Goal: Task Accomplishment & Management: Complete application form

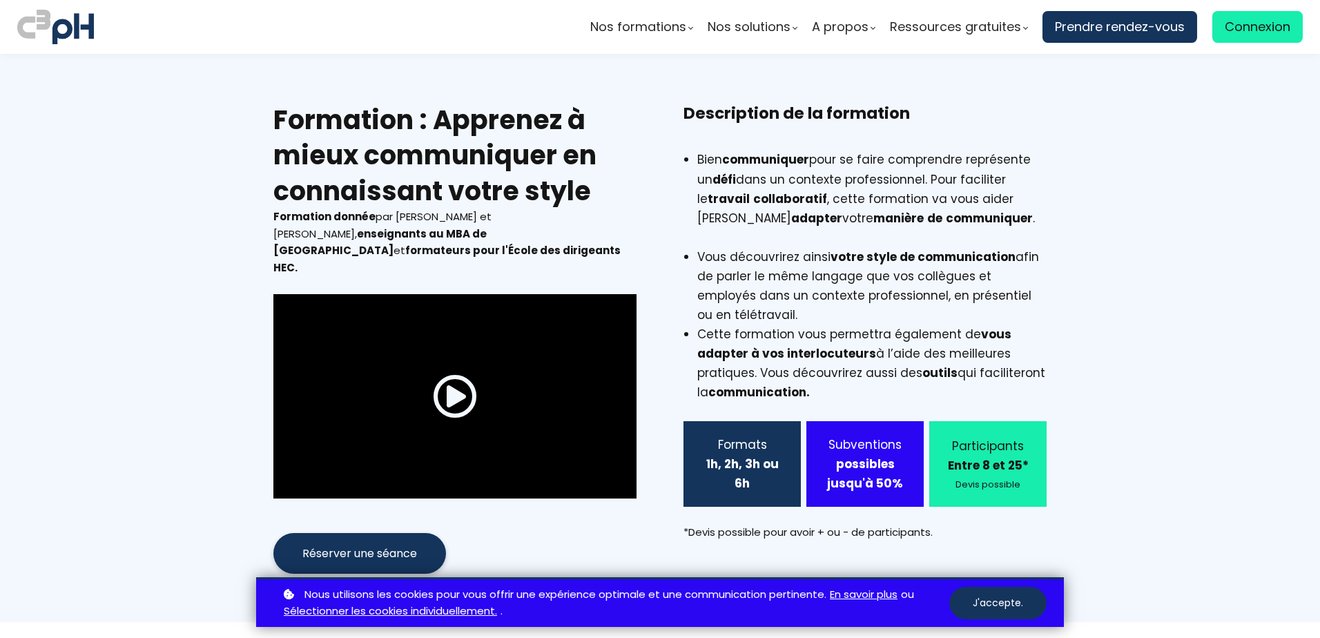
click at [989, 465] on b "Entre 8 et 25*" at bounding box center [988, 465] width 81 height 17
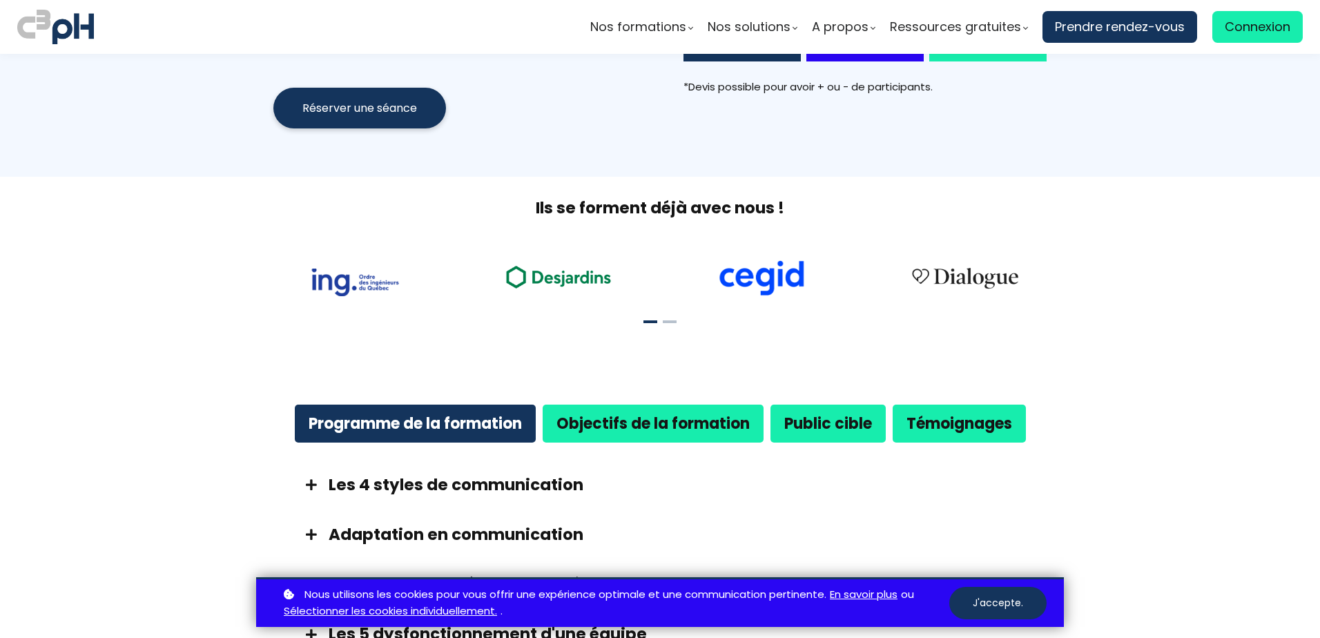
scroll to position [552, 0]
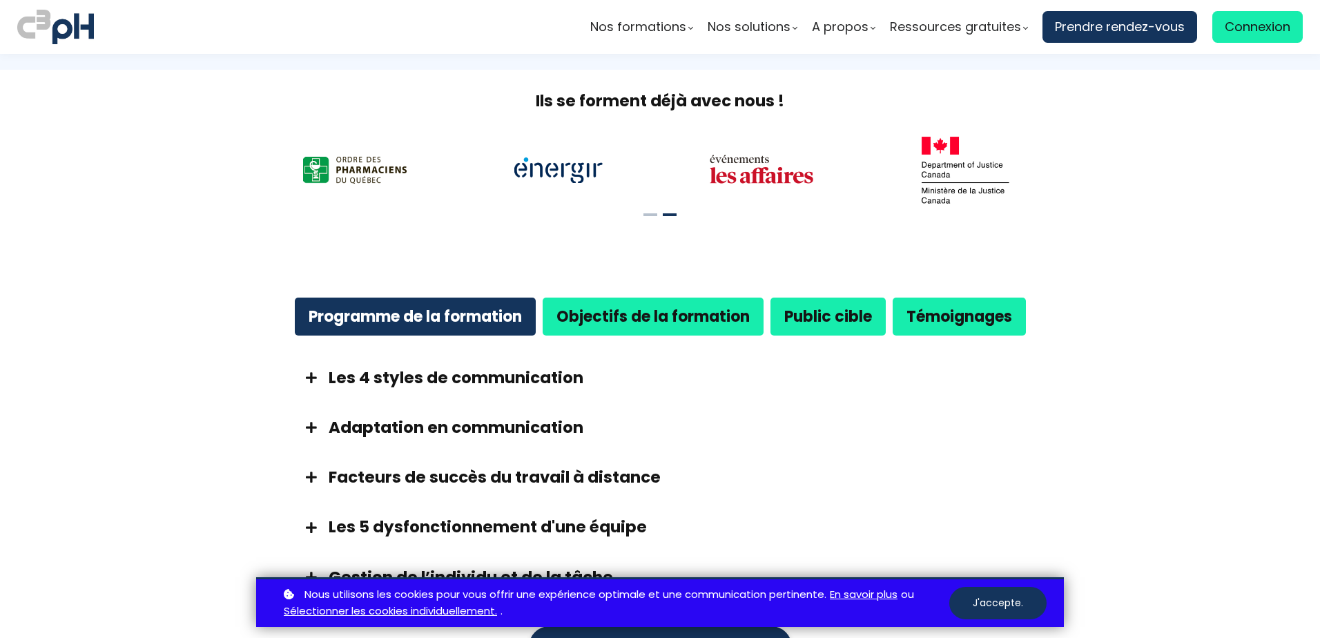
click at [312, 371] on span at bounding box center [311, 377] width 35 height 12
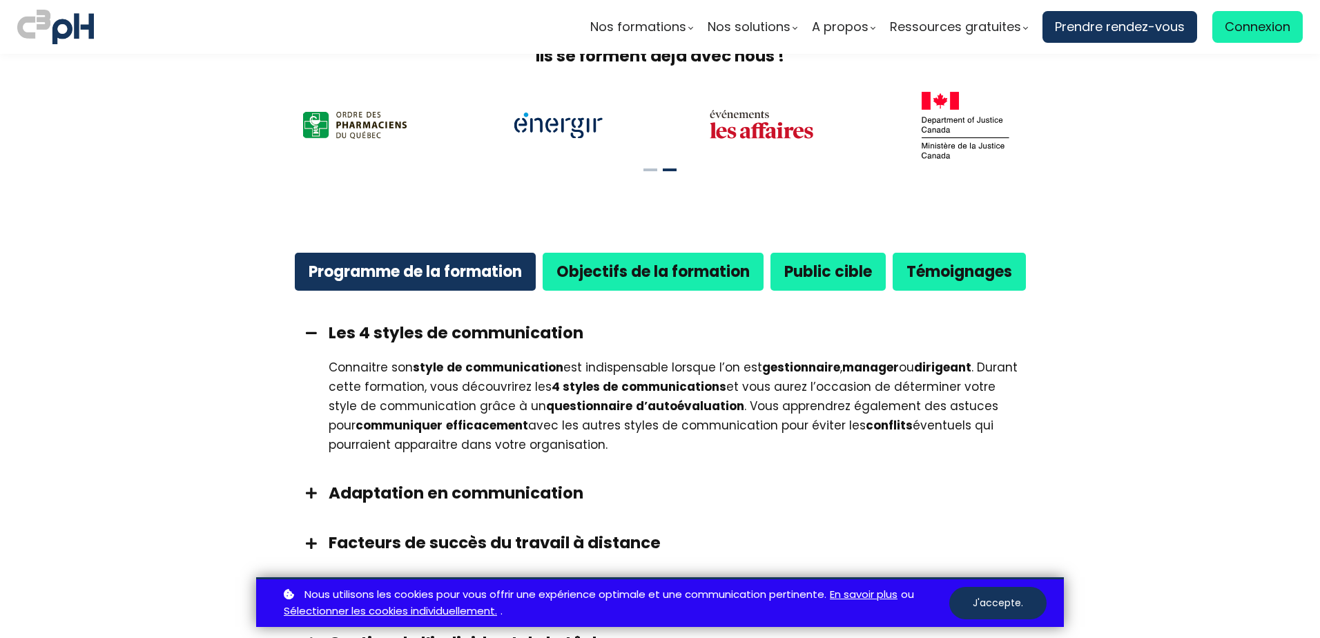
scroll to position [621, 0]
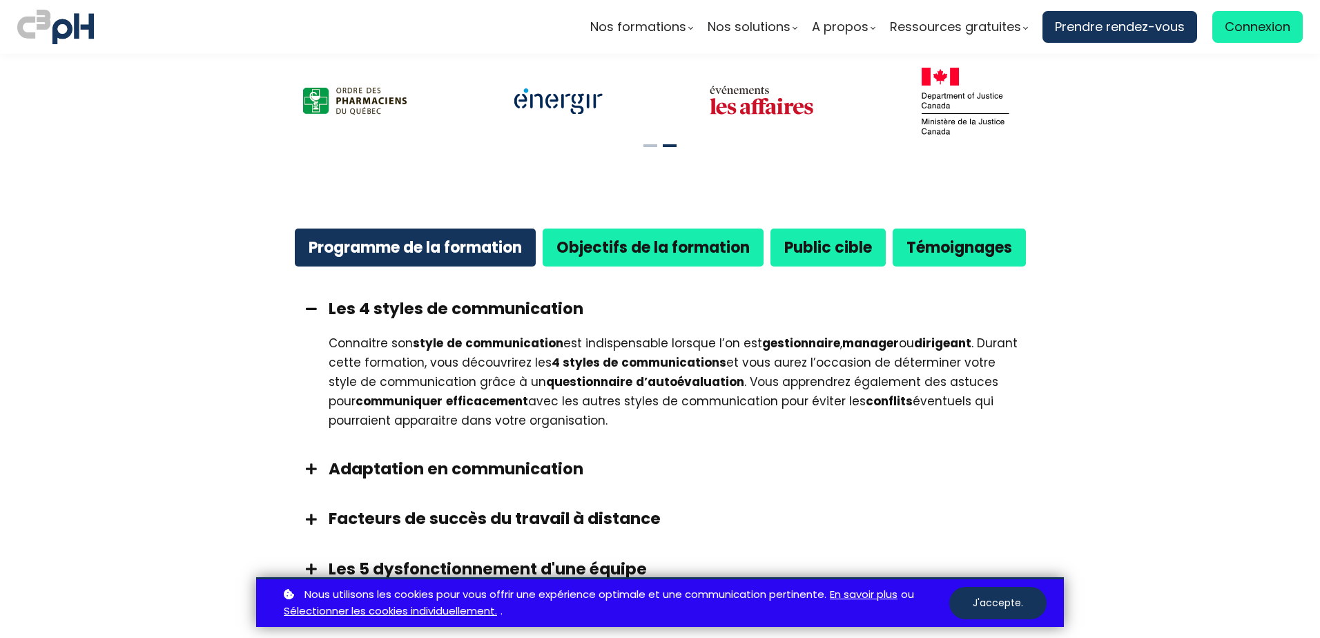
click at [313, 462] on span at bounding box center [311, 468] width 35 height 12
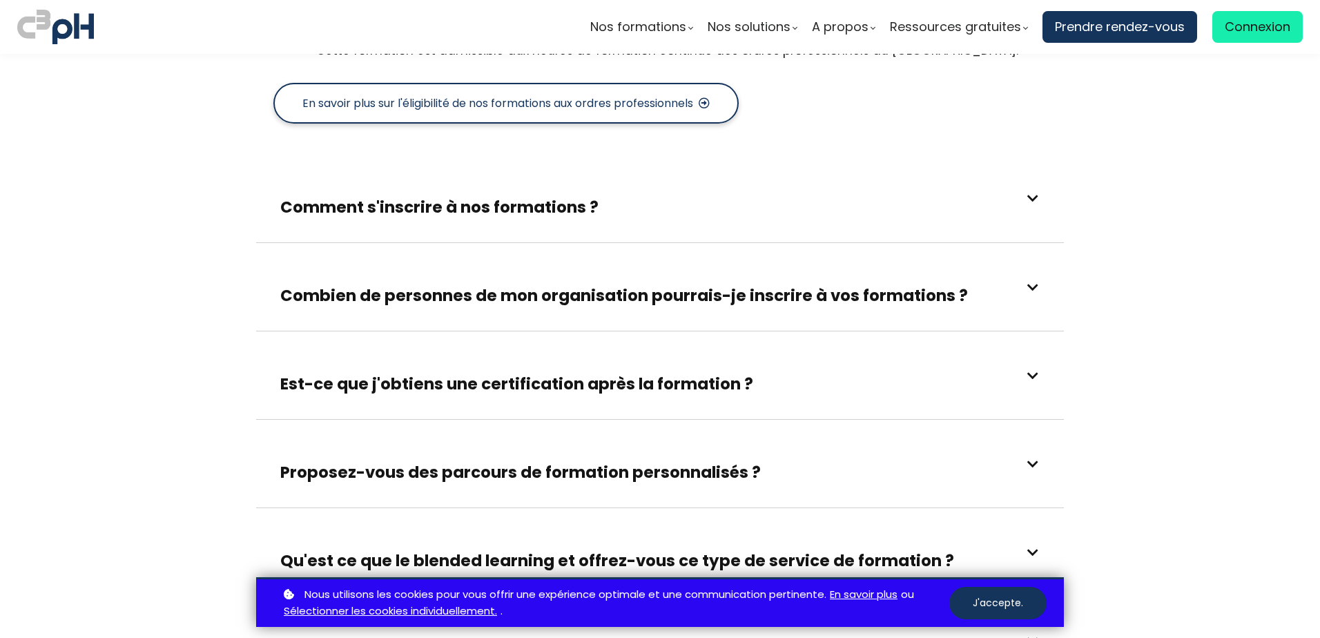
scroll to position [2554, 0]
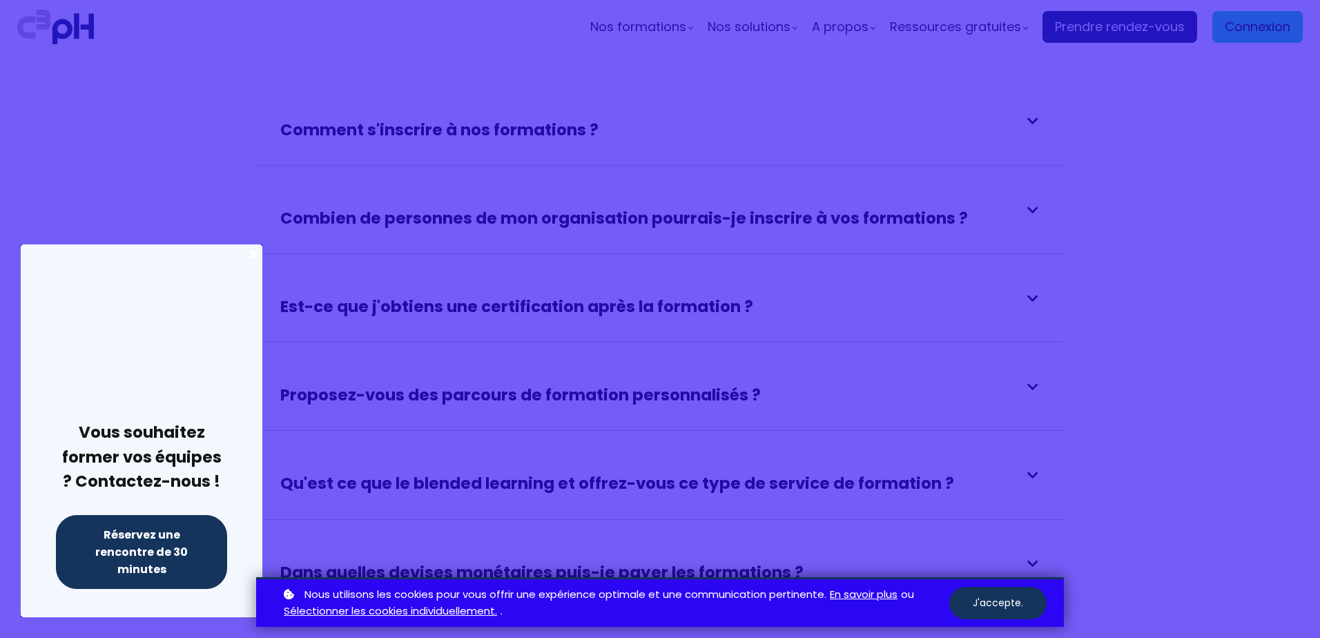
click at [382, 321] on div at bounding box center [660, 319] width 1320 height 638
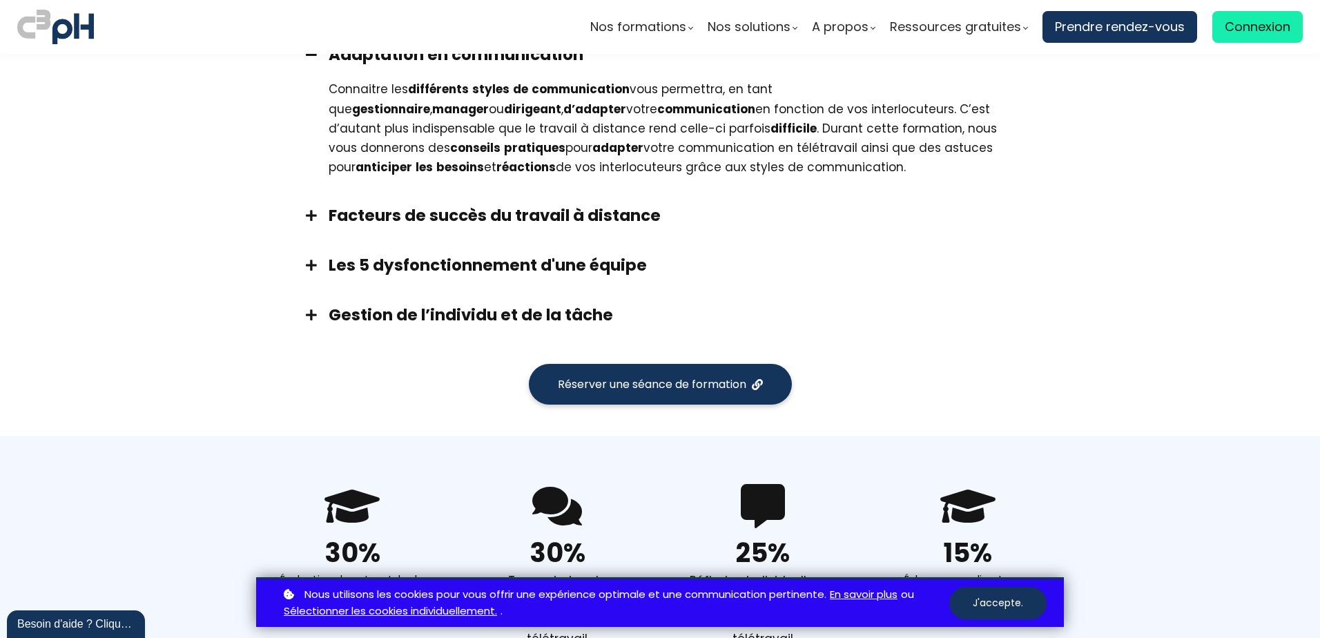
scroll to position [0, 0]
click at [687, 375] on span "Réserver une séance de formation" at bounding box center [652, 383] width 188 height 17
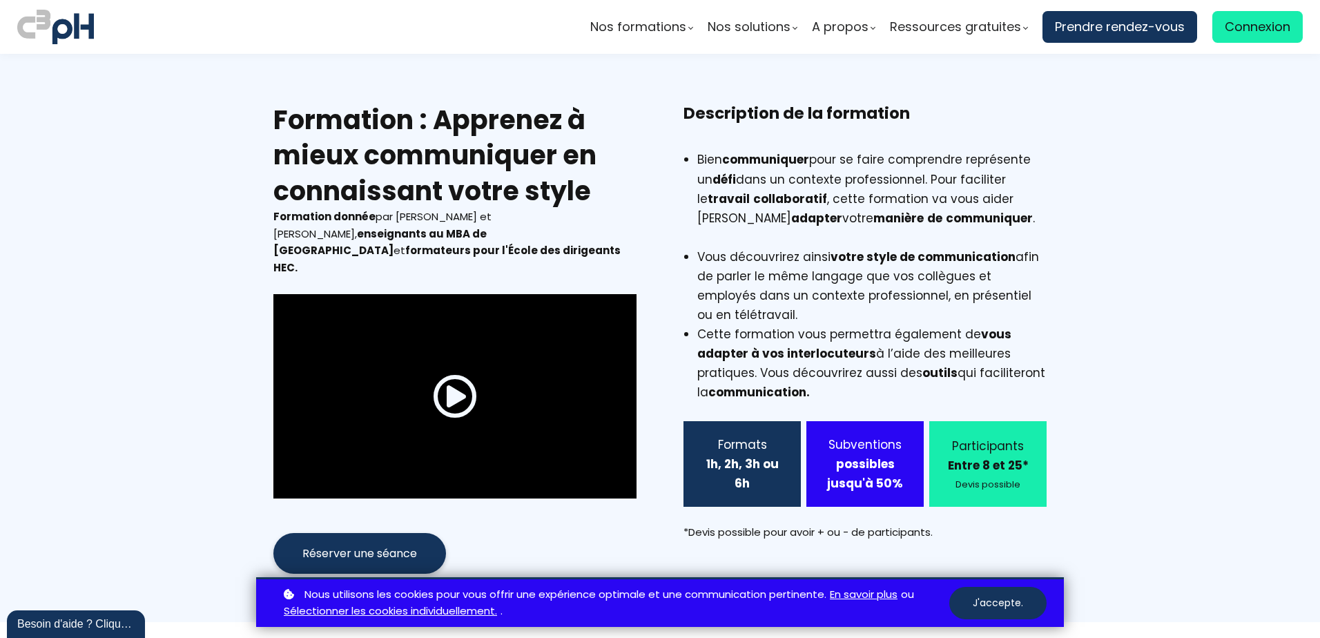
click at [1062, 239] on section "Formation : Apprenez à mieux communiquer en connaissant votre style Formation d…" at bounding box center [660, 338] width 1320 height 568
click at [440, 374] on span at bounding box center [455, 396] width 44 height 44
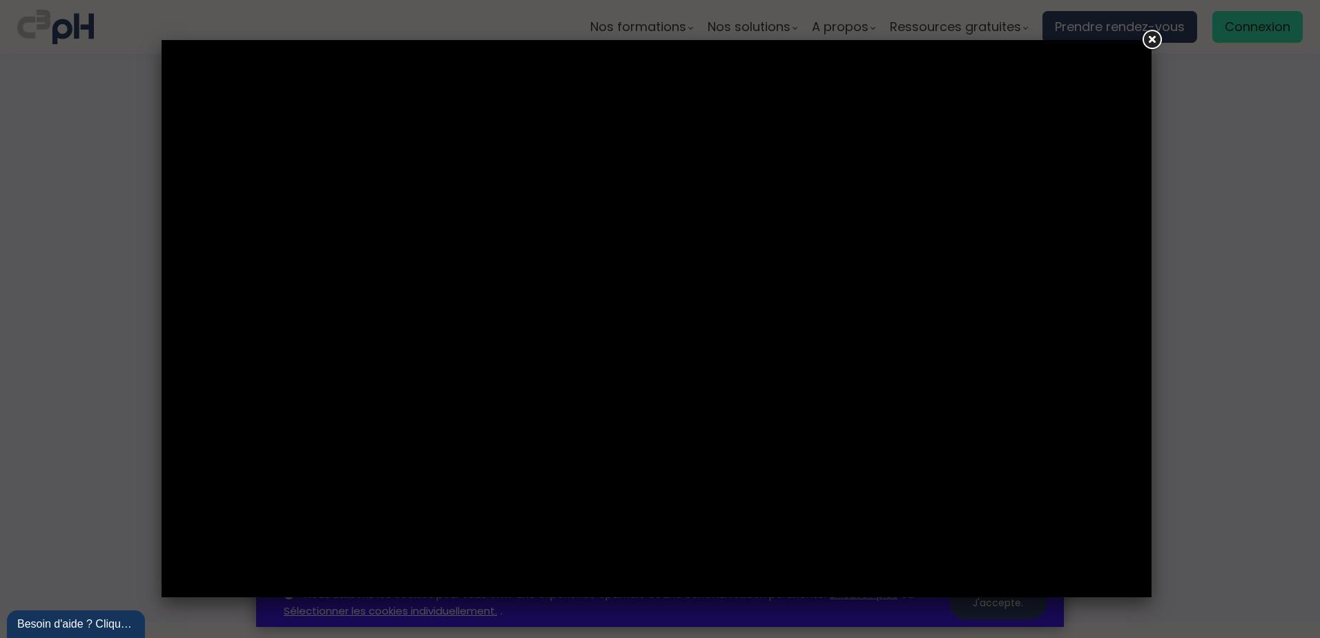
click at [1149, 43] on link at bounding box center [1151, 40] width 25 height 25
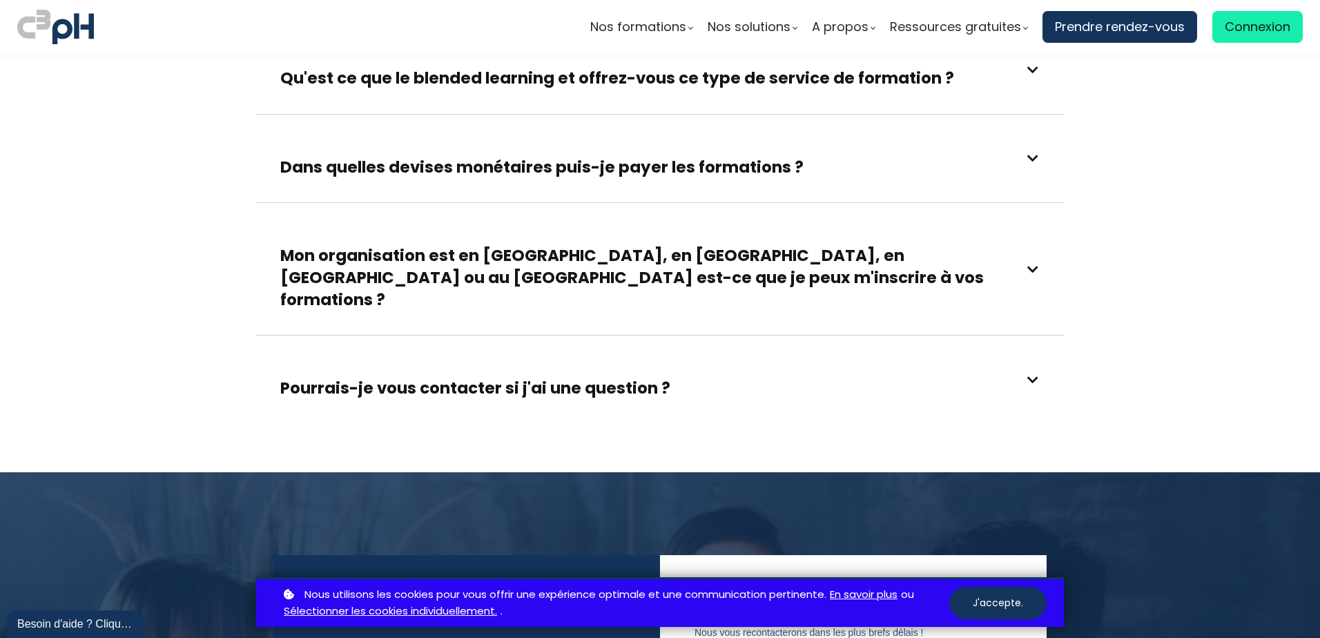
scroll to position [3037, 0]
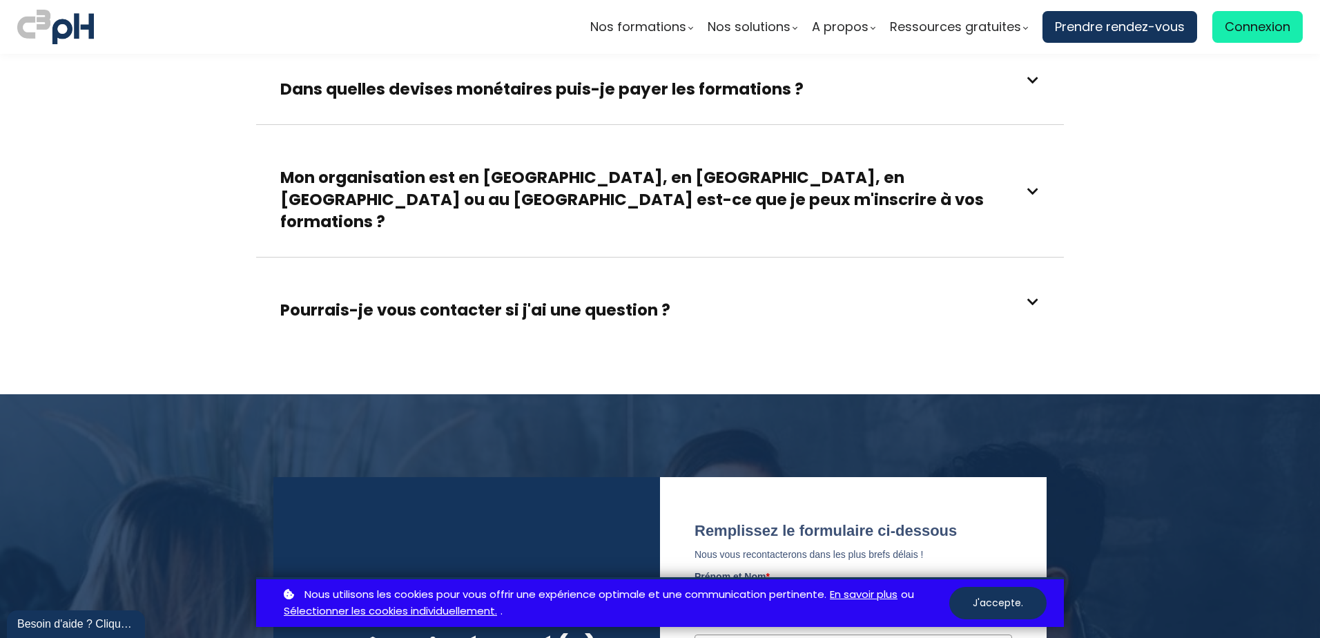
click at [1027, 295] on span at bounding box center [1033, 301] width 12 height 12
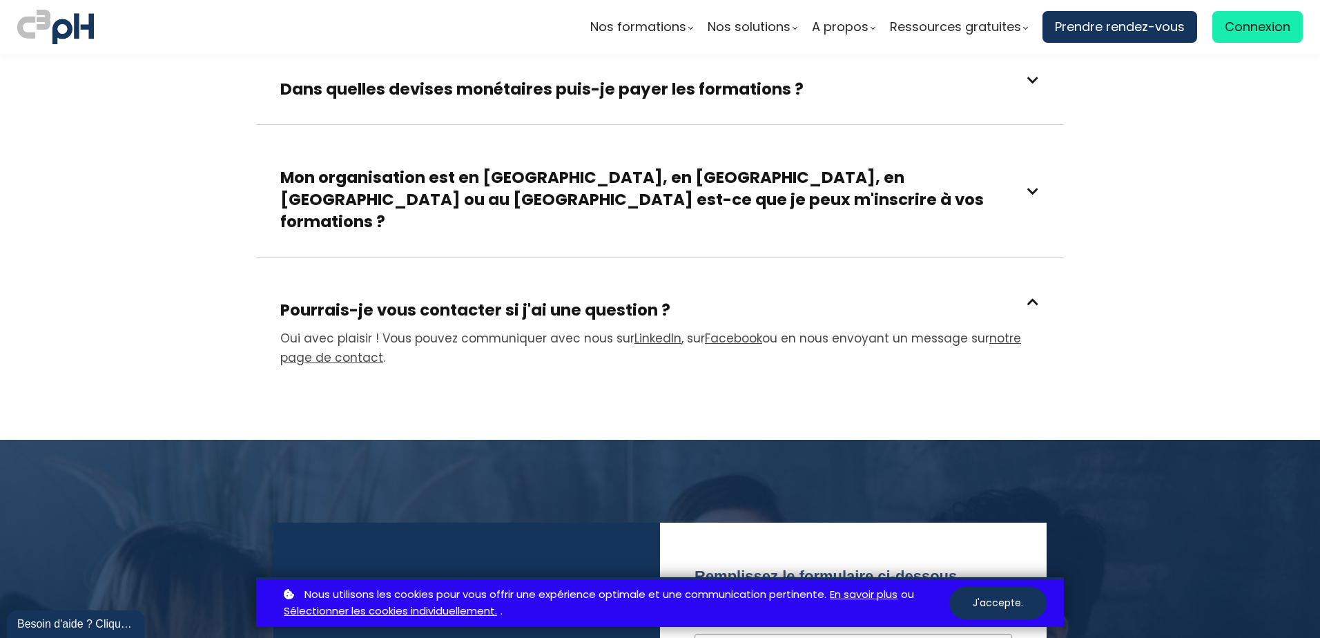
click at [988, 330] on link "notre page de contact" at bounding box center [650, 348] width 741 height 36
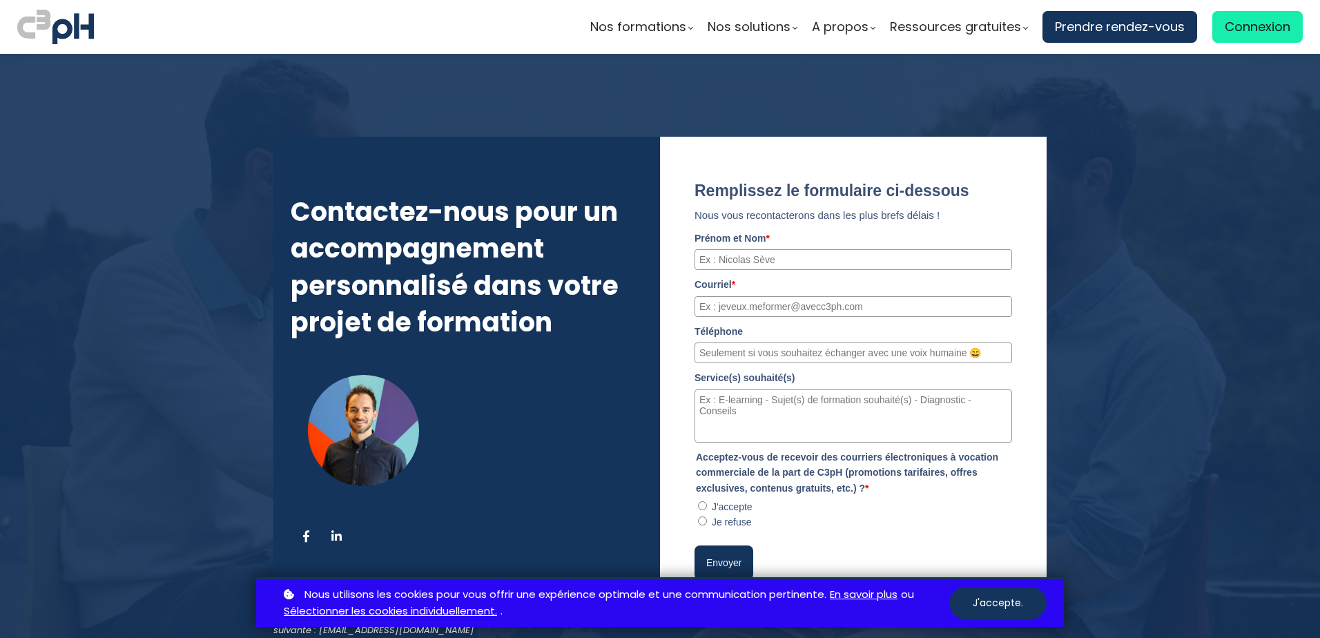
click at [808, 260] on input "Prénom et Nom *" at bounding box center [852, 259] width 317 height 21
type input "Alycia dolz"
type input "ALYCIA.DOLZ@APCHQ.COM"
click at [823, 353] on input "Téléphone" at bounding box center [852, 352] width 317 height 21
type input "5146598891"
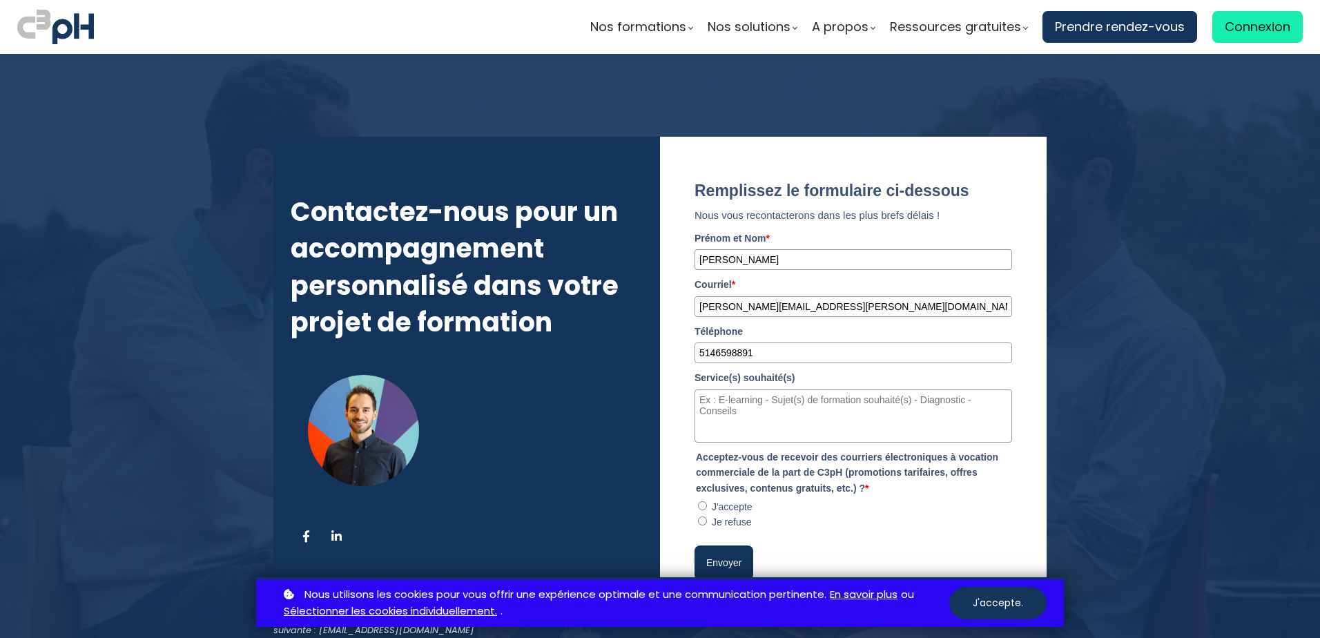
click at [734, 404] on textarea "Service(s) souhaité(s)" at bounding box center [852, 415] width 317 height 53
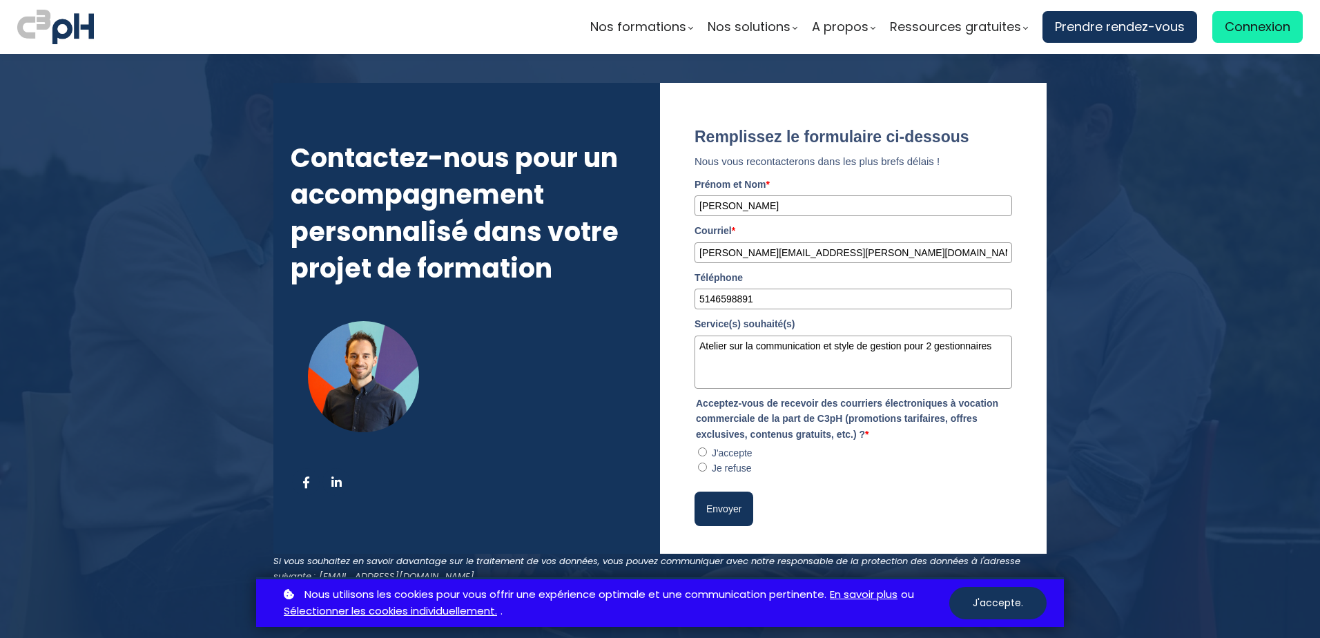
scroll to position [69, 0]
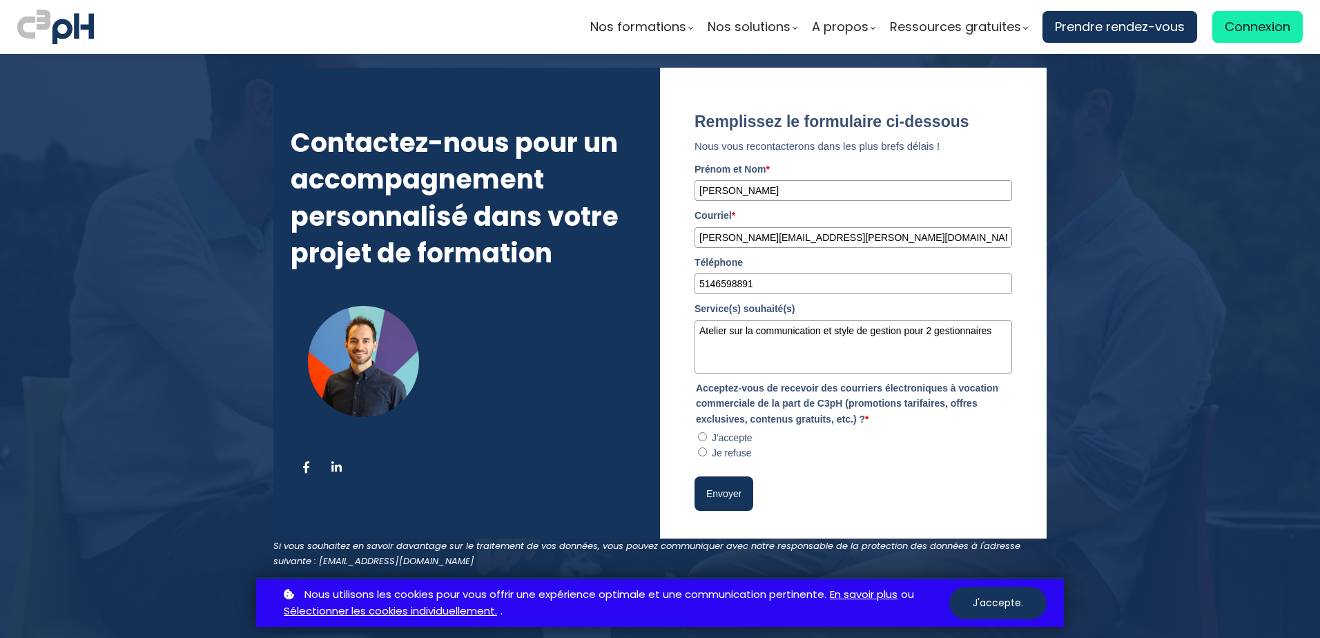
type textarea "Atelier sur la communication et style de gestion pour 2 gestionnaires"
click at [701, 454] on refuse"] "Je refuse" at bounding box center [702, 451] width 9 height 9
radio refuse"] "true"
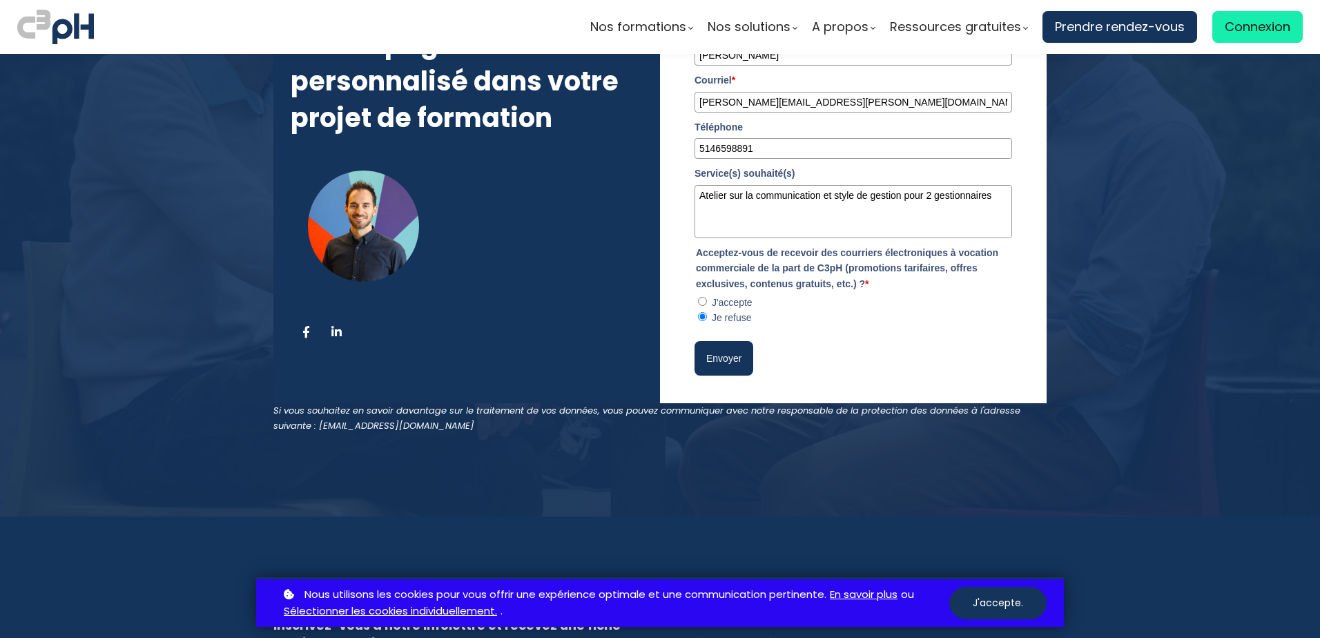
scroll to position [207, 0]
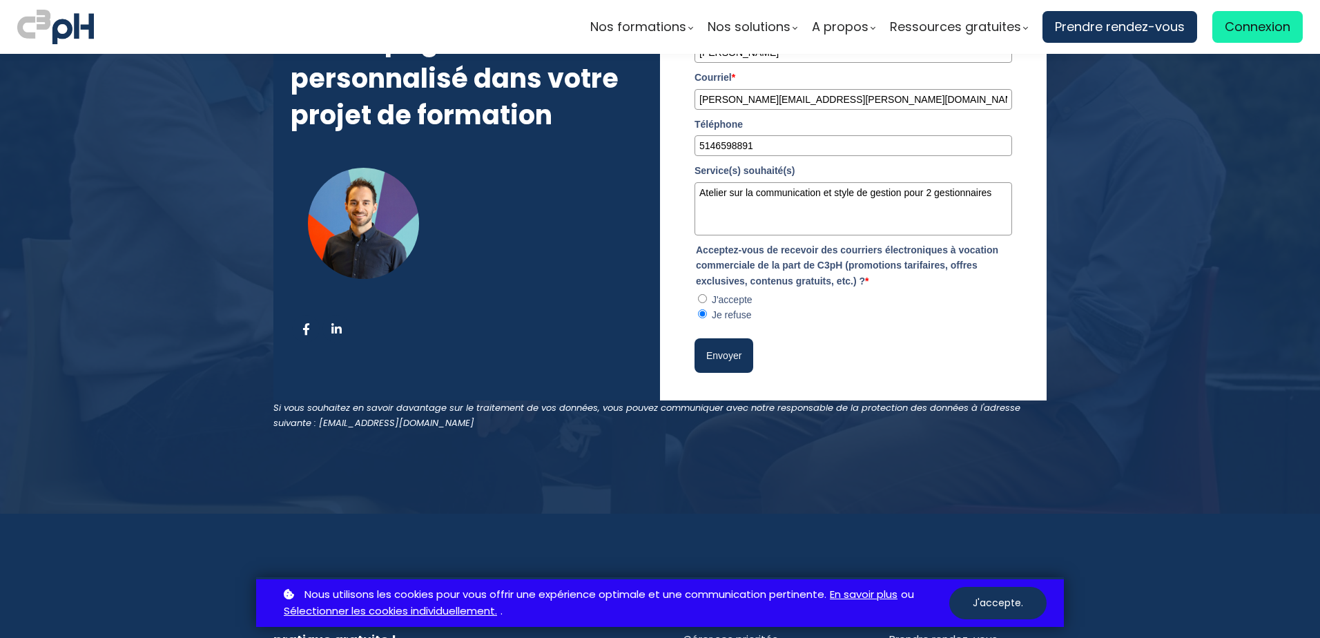
click at [713, 358] on button "Envoyer" at bounding box center [723, 355] width 59 height 35
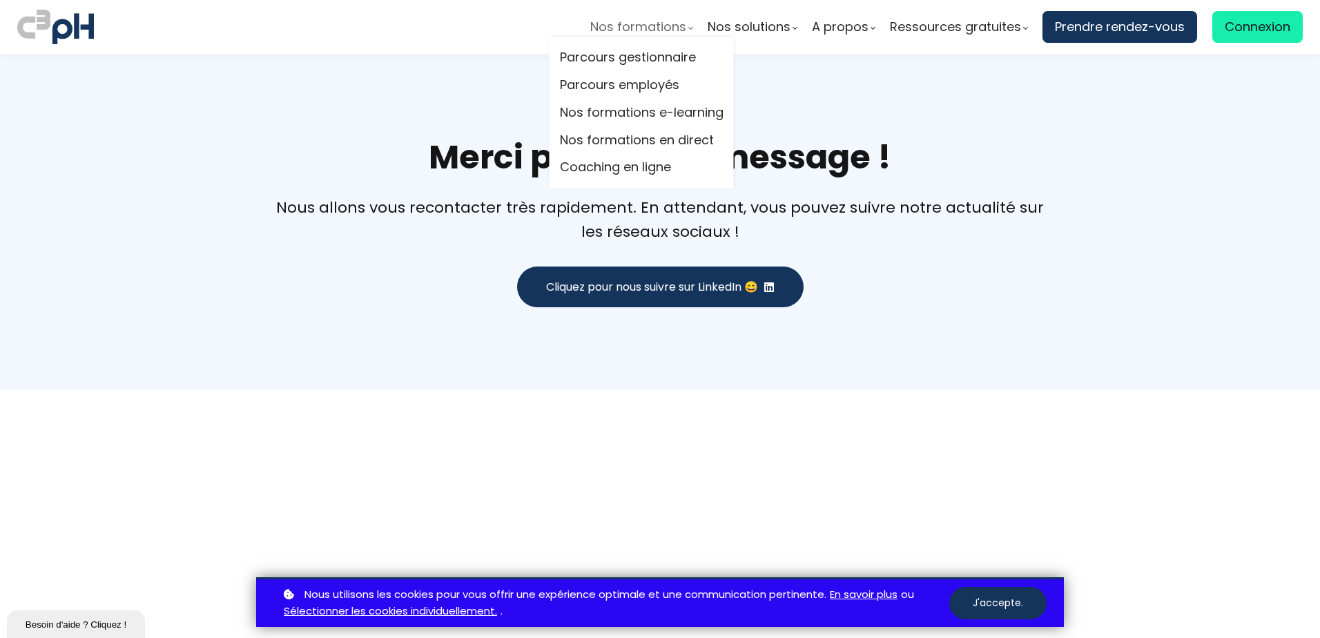
click at [677, 32] on span "Nos formations" at bounding box center [638, 27] width 96 height 21
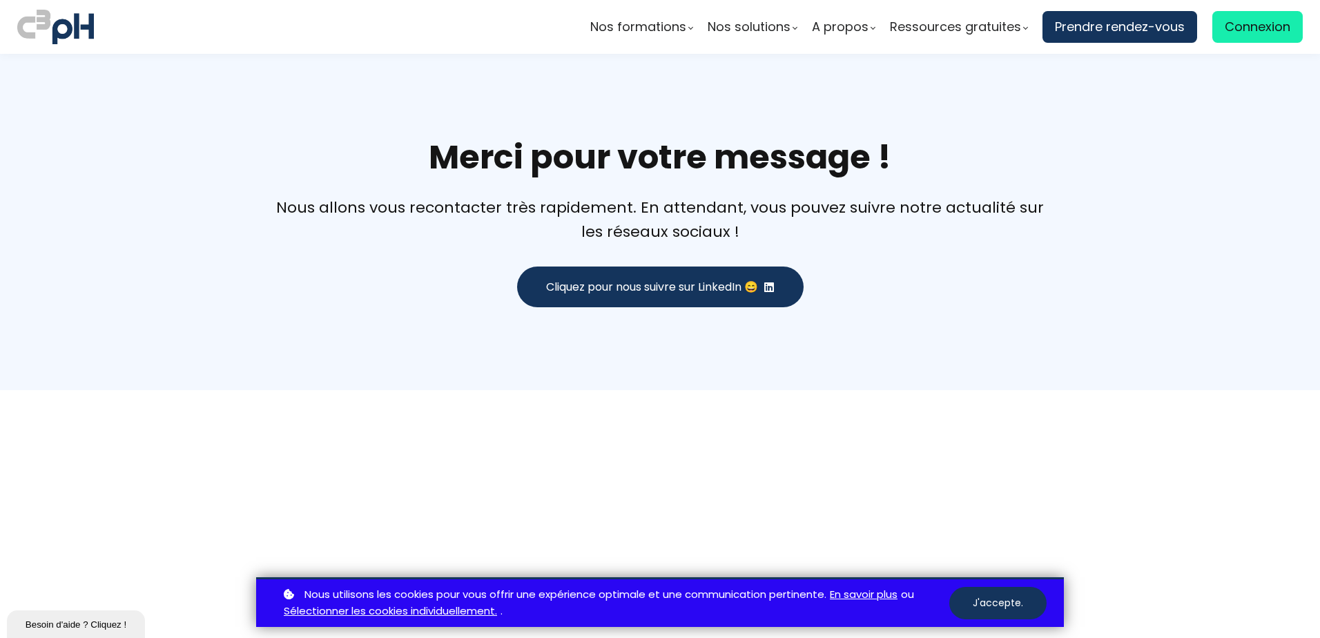
click at [1068, 379] on section "Merci pour votre message ! Nous allons vous recontacter très rapidement. En att…" at bounding box center [660, 222] width 1320 height 336
click at [54, 36] on img at bounding box center [55, 27] width 77 height 40
